Goal: Obtain resource: Download file/media

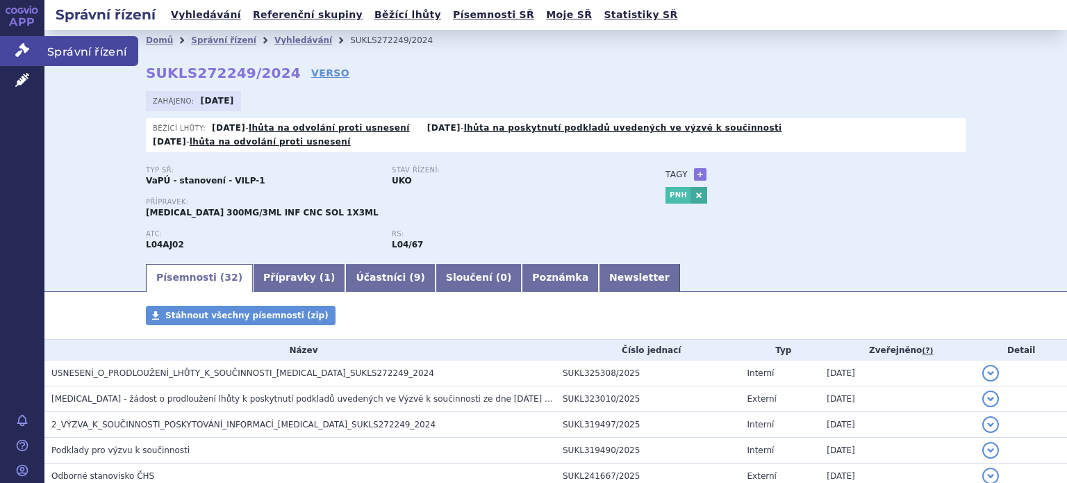
drag, startPoint x: 0, startPoint y: 0, endPoint x: 21, endPoint y: 50, distance: 54.2
click at [21, 50] on icon at bounding box center [22, 50] width 14 height 14
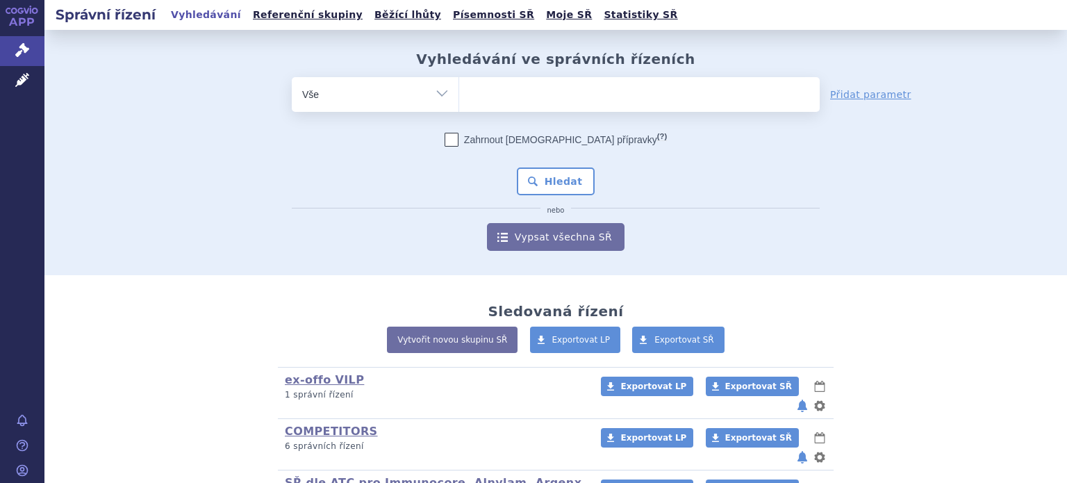
click at [436, 97] on select "Vše Spisová značka Typ SŘ Přípravek/SUKL kód Účastník/Držitel" at bounding box center [375, 92] width 167 height 31
select select "filter-product"
click at [292, 77] on select "Vše Spisová značka Typ SŘ Přípravek/SUKL kód Účastník/Držitel" at bounding box center [375, 92] width 167 height 31
click at [533, 97] on ul at bounding box center [639, 91] width 360 height 29
click at [459, 97] on select at bounding box center [458, 93] width 1 height 35
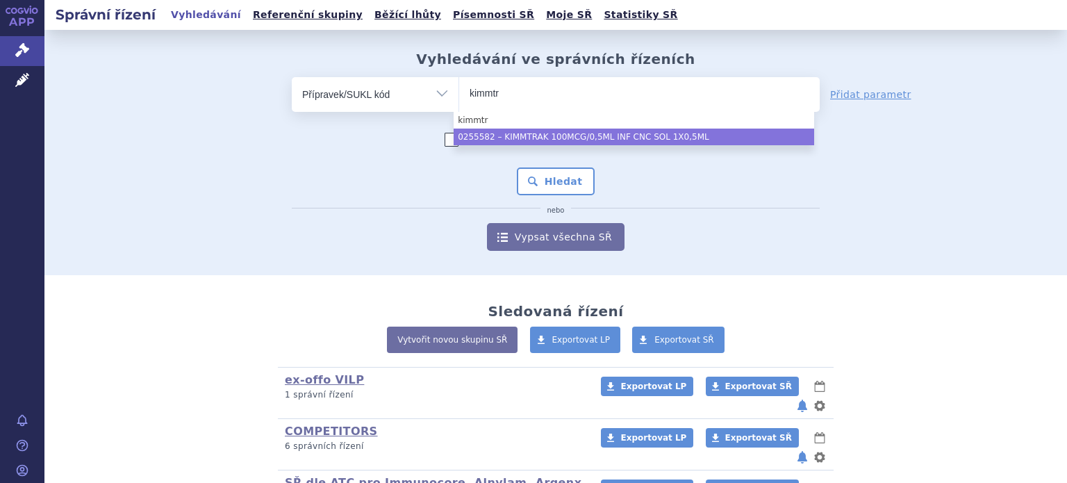
type input "kimmtr"
select select "e6b973f7-b1a1-49b4-b353-1a45dce06c82"
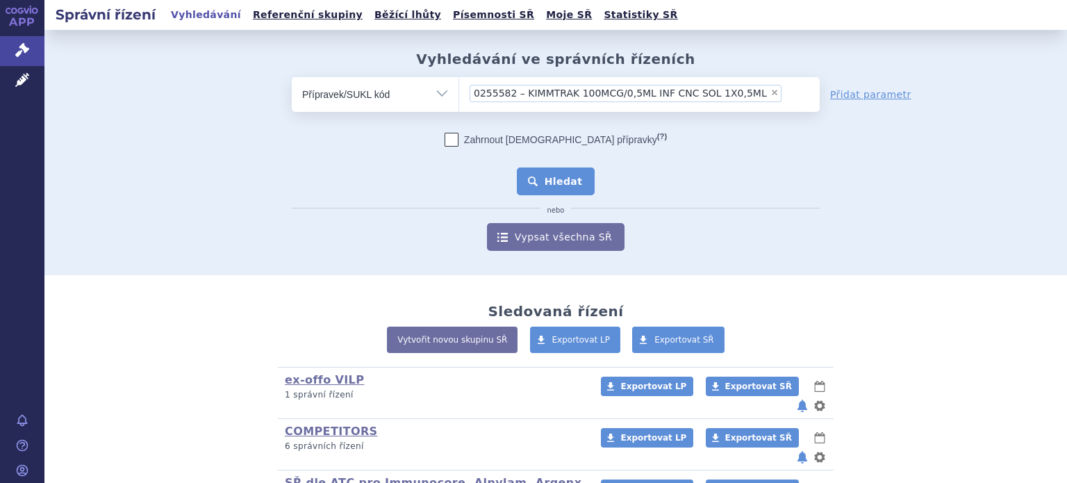
click at [551, 183] on button "Hledat" at bounding box center [556, 181] width 78 height 28
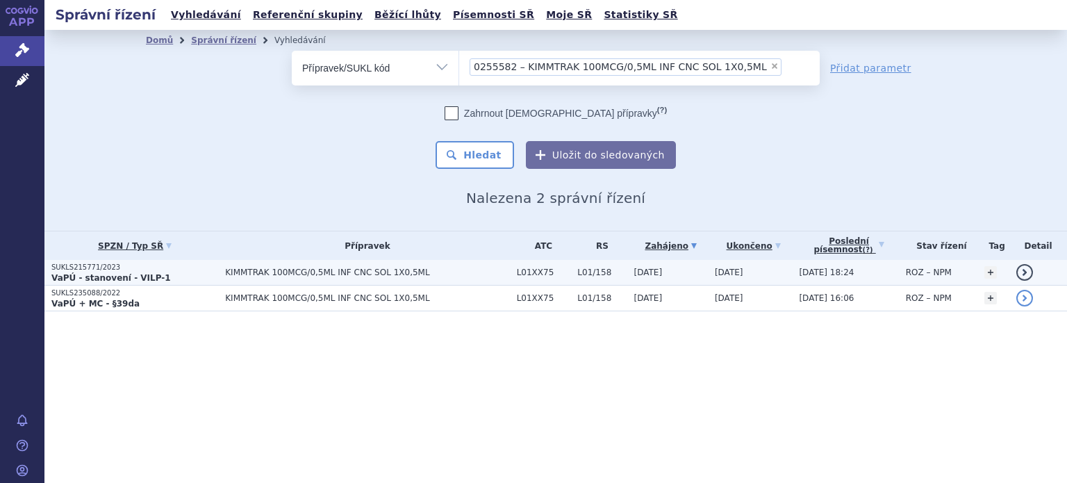
click at [242, 275] on span "KIMMTRAK 100MCG/0,5ML INF CNC SOL 1X0,5ML" at bounding box center [367, 272] width 284 height 10
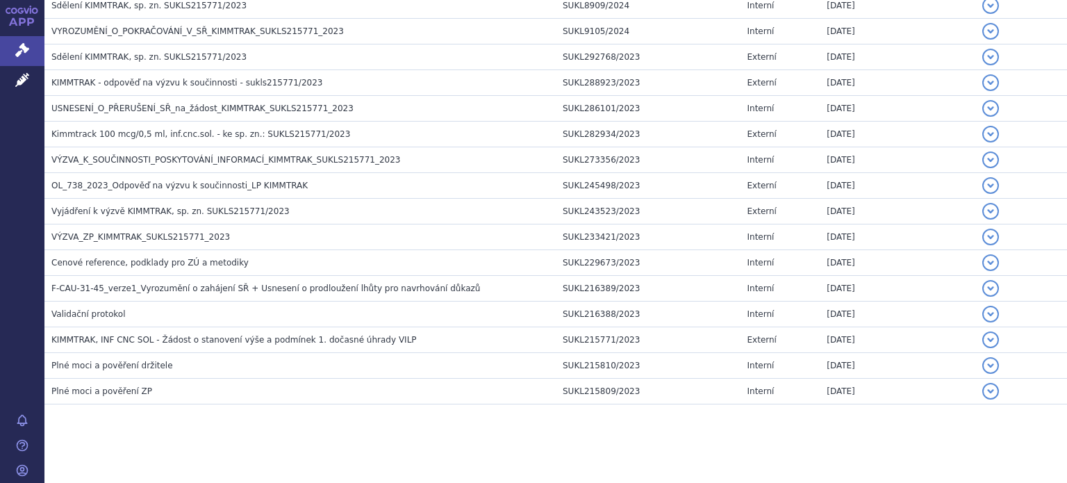
scroll to position [688, 0]
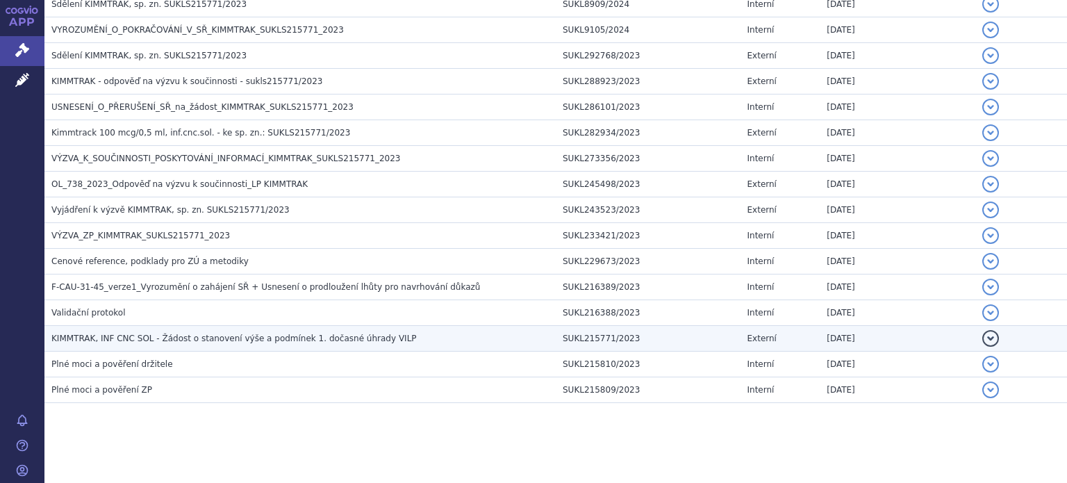
click at [247, 333] on span "KIMMTRAK, INF CNC SOL - Žádost o stanovení výše a podmínek 1. dočasné úhrady VI…" at bounding box center [233, 338] width 365 height 10
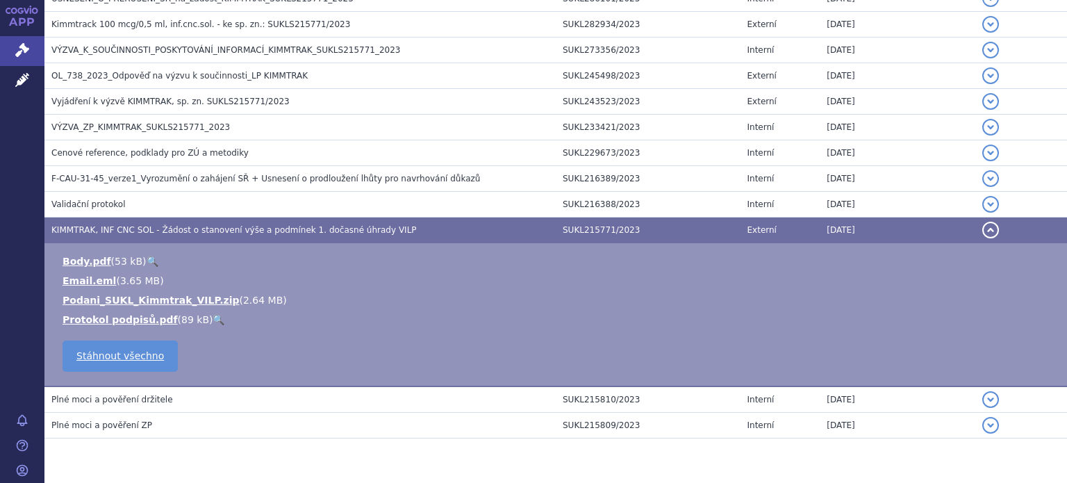
scroll to position [827, 0]
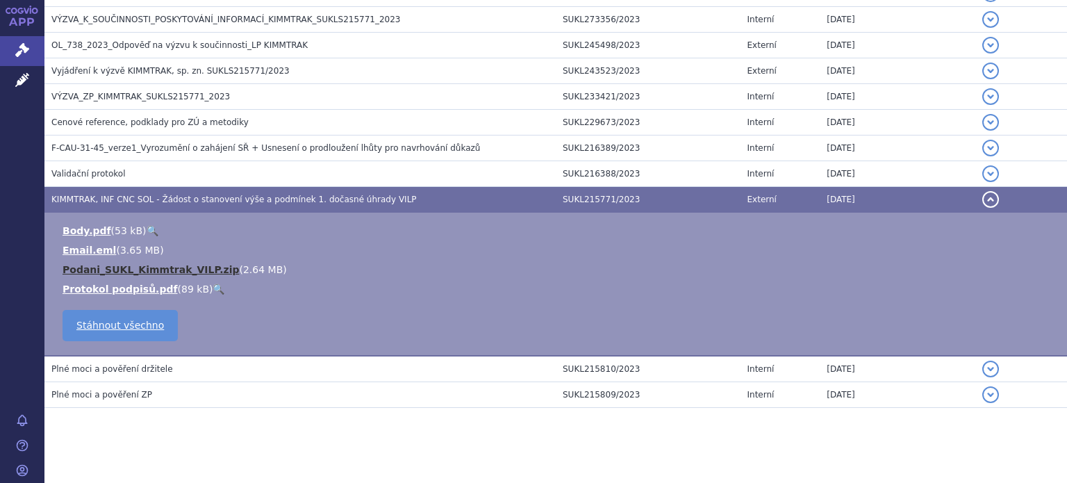
click at [169, 266] on link "Podani_SUKL_Kimmtrak_VILP.zip" at bounding box center [150, 269] width 176 height 11
